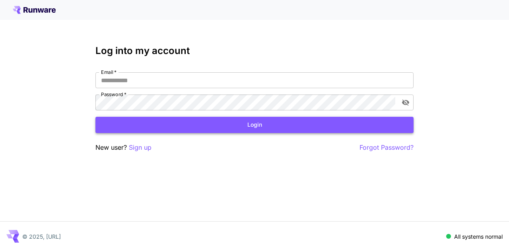
type input "**********"
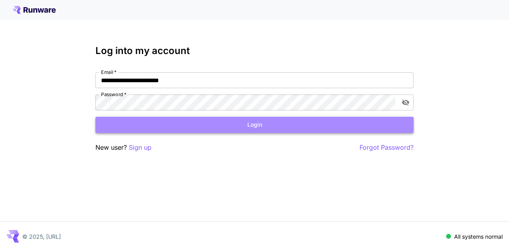
click at [235, 127] on button "Login" at bounding box center [254, 125] width 318 height 16
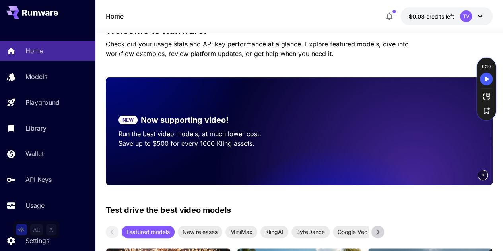
scroll to position [149, 0]
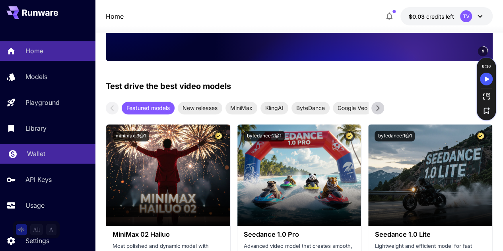
click at [37, 150] on p "Wallet" at bounding box center [36, 154] width 18 height 10
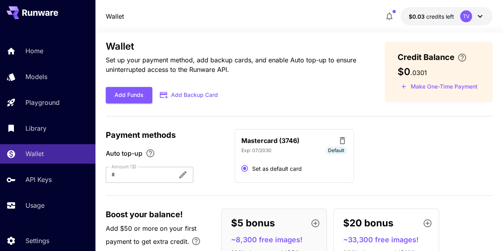
scroll to position [9, 0]
click at [137, 102] on button "Add Funds" at bounding box center [129, 95] width 47 height 16
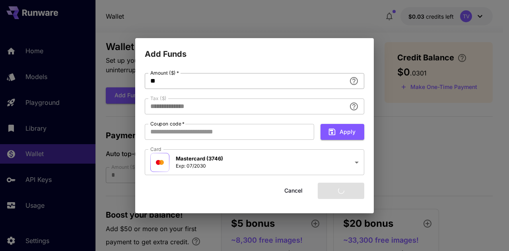
type input "****"
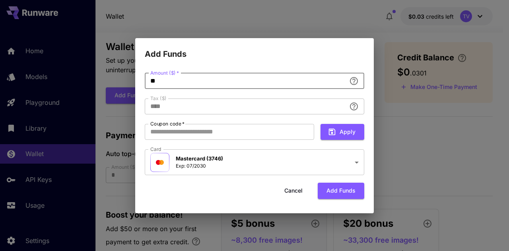
click at [192, 80] on input "**" at bounding box center [245, 81] width 201 height 16
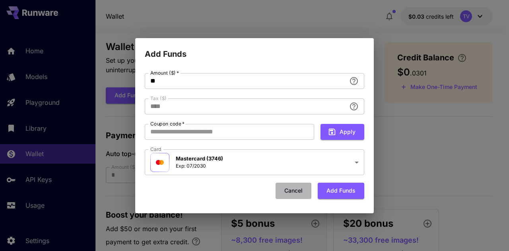
click at [291, 193] on button "Cancel" at bounding box center [294, 191] width 36 height 16
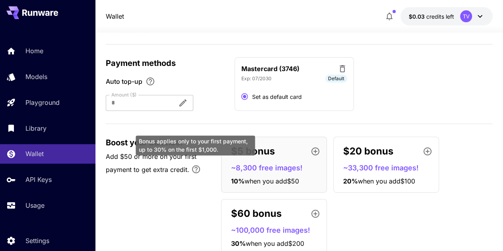
scroll to position [108, 0]
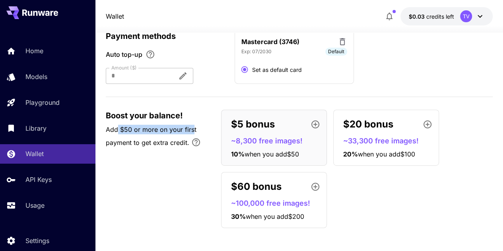
drag, startPoint x: 119, startPoint y: 127, endPoint x: 193, endPoint y: 128, distance: 74.4
click at [193, 128] on span "Add $50 or more on your first payment to get extra credit." at bounding box center [151, 136] width 91 height 21
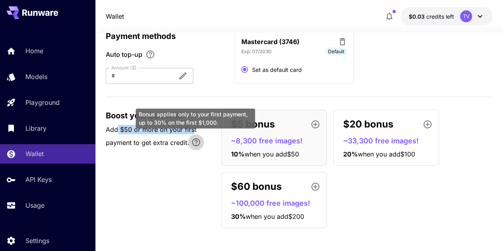
click at [197, 140] on icon "Bonus applies only to your first payment, up to 30% on the first $1,000." at bounding box center [196, 142] width 8 height 8
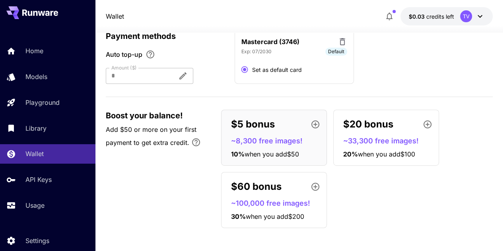
click at [182, 173] on div "Boost your balance! Add $50 or more on your first payment to get extra credit. …" at bounding box center [299, 169] width 387 height 119
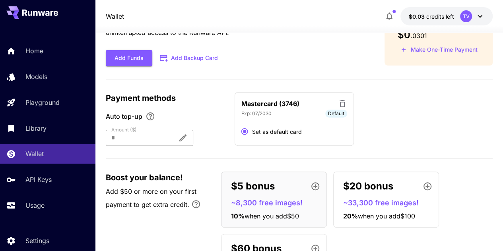
scroll to position [0, 0]
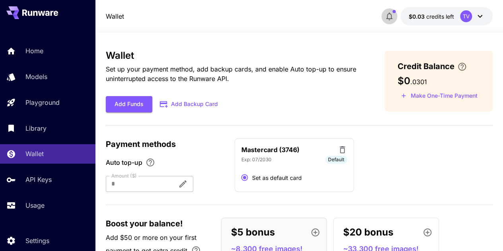
click at [389, 11] on button "button" at bounding box center [389, 16] width 16 height 16
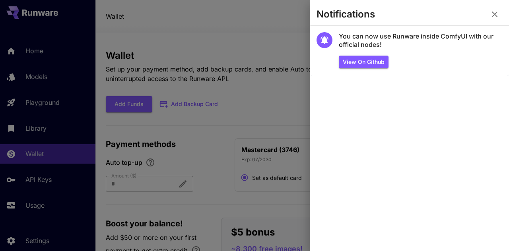
click at [496, 13] on icon "button" at bounding box center [495, 15] width 6 height 6
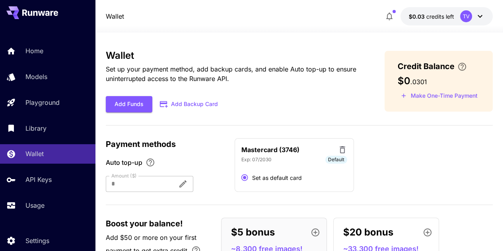
click at [165, 156] on div "Payment methods Auto top-up Amount ($) * Amount ($)" at bounding box center [165, 165] width 119 height 54
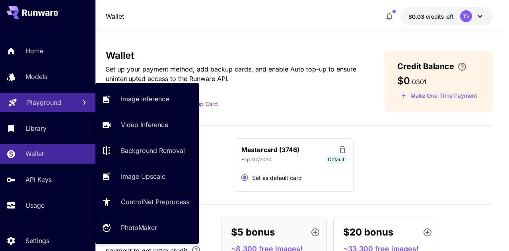
click at [66, 109] on link "Playground" at bounding box center [47, 102] width 95 height 19
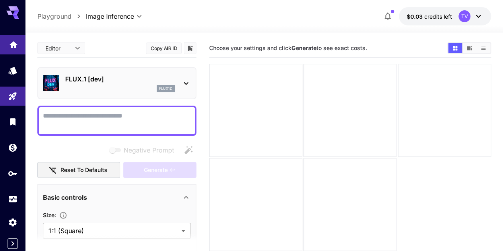
click at [17, 36] on link at bounding box center [12, 44] width 25 height 19
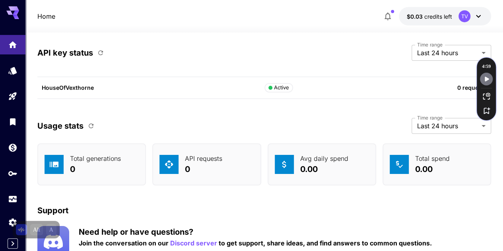
scroll to position [2821, 0]
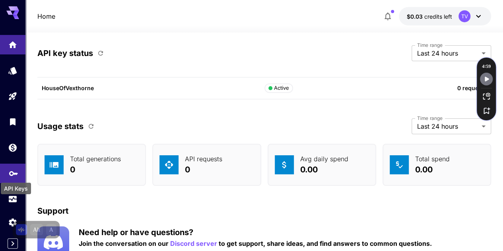
click at [14, 175] on icon "API Keys" at bounding box center [14, 171] width 10 height 10
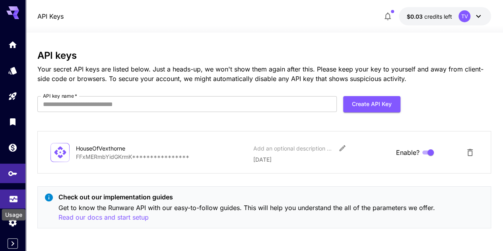
click at [11, 194] on link at bounding box center [12, 199] width 25 height 19
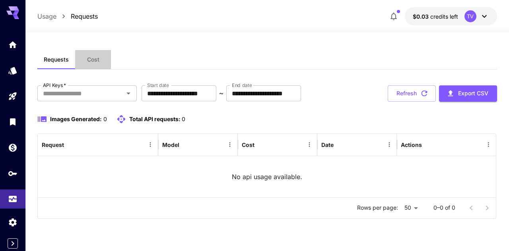
click at [92, 60] on span "Cost" at bounding box center [93, 59] width 12 height 7
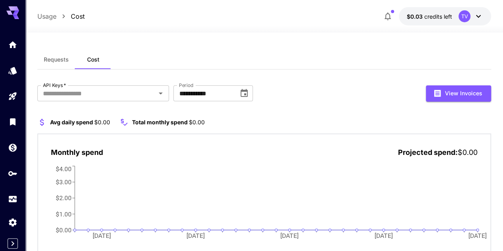
scroll to position [31, 0]
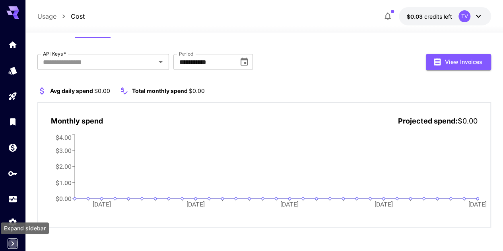
click at [10, 247] on icon "Expand sidebar" at bounding box center [13, 244] width 10 height 10
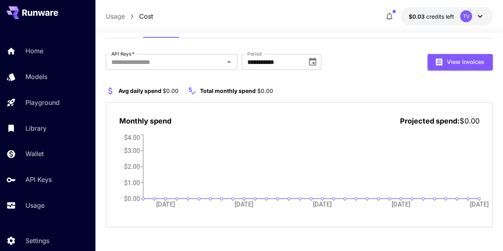
click at [10, 247] on link "Settings" at bounding box center [47, 240] width 95 height 19
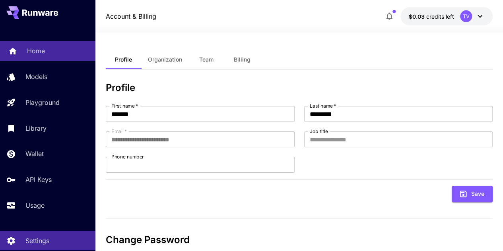
click at [53, 51] on div "Home" at bounding box center [58, 51] width 62 height 10
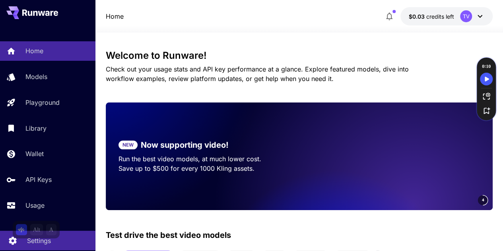
click at [64, 247] on link "Settings" at bounding box center [47, 240] width 95 height 19
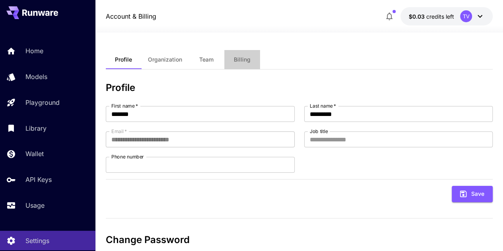
click at [235, 60] on span "Billing" at bounding box center [242, 59] width 17 height 7
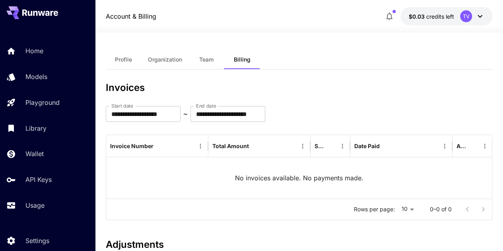
click at [221, 24] on div at bounding box center [299, 28] width 408 height 10
